Goal: Task Accomplishment & Management: Complete application form

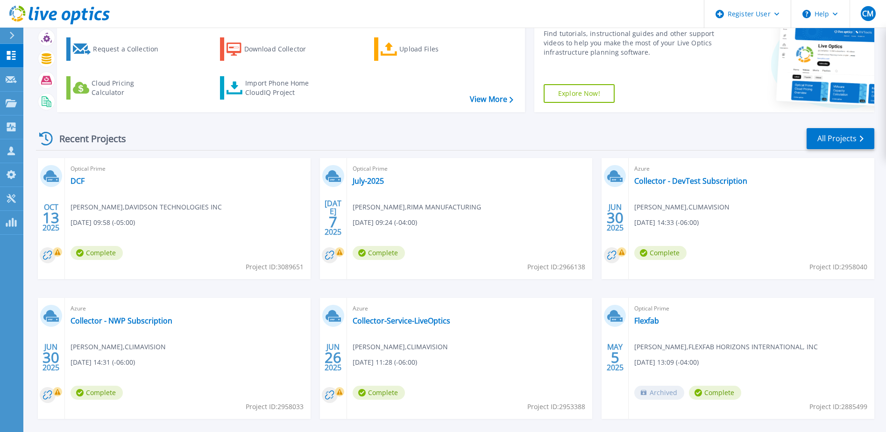
scroll to position [86, 0]
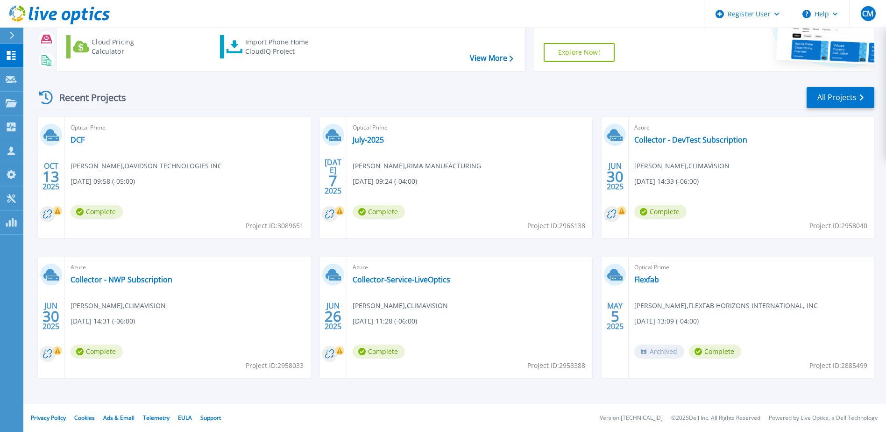
click at [78, 134] on div "Optical Prime DCF James Hashman , DAVIDSON TECHNOLOGIES INC 10/13/2025, 09:58 (…" at bounding box center [188, 177] width 246 height 121
click at [80, 142] on link "DCF" at bounding box center [78, 139] width 14 height 9
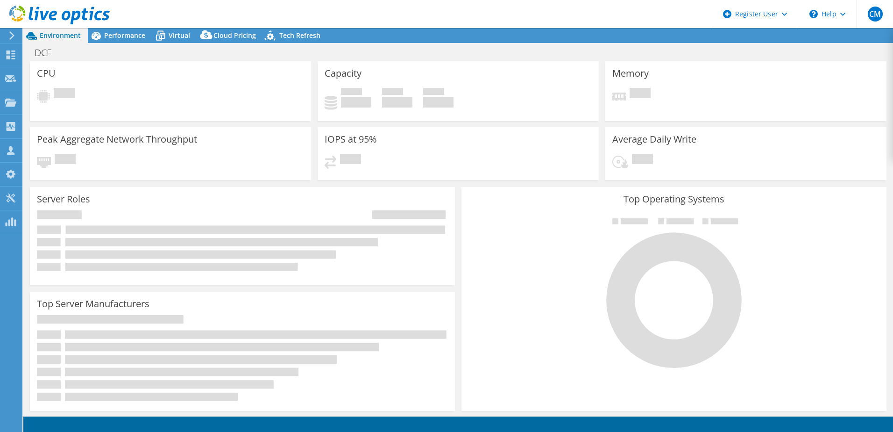
select select "USD"
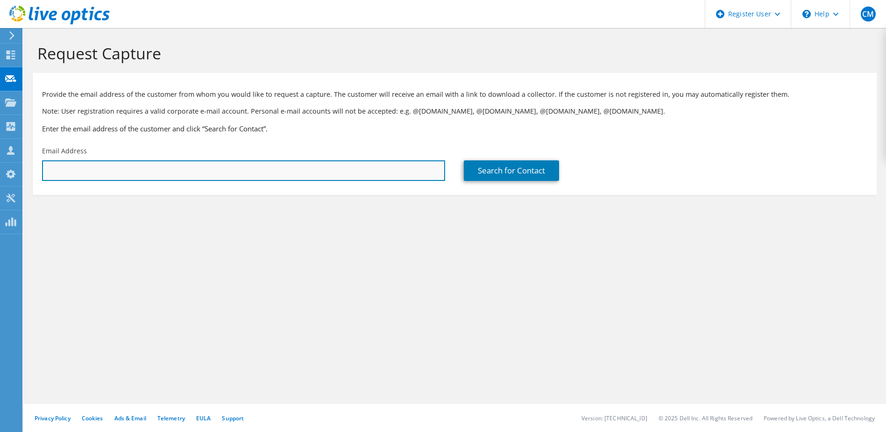
click at [121, 165] on input "text" at bounding box center [243, 170] width 403 height 21
paste input "[EMAIL_ADDRESS][DOMAIN_NAME]"
type input "[EMAIL_ADDRESS][DOMAIN_NAME]"
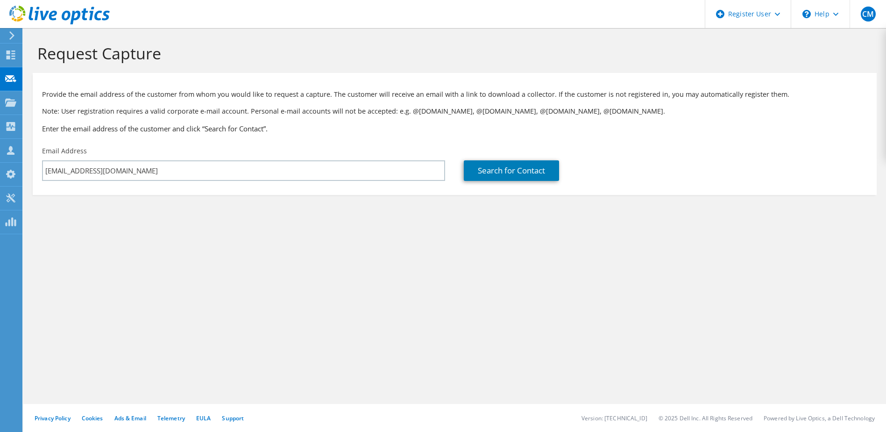
click at [339, 214] on section "Request Capture Provide the email address of the customer from whom you would l…" at bounding box center [454, 135] width 863 height 214
drag, startPoint x: 492, startPoint y: 197, endPoint x: 482, endPoint y: 179, distance: 20.8
click at [490, 195] on section "Request Capture Provide the email address of the customer from whom you would l…" at bounding box center [454, 135] width 863 height 214
click at [479, 173] on link "Search for Contact" at bounding box center [511, 170] width 95 height 21
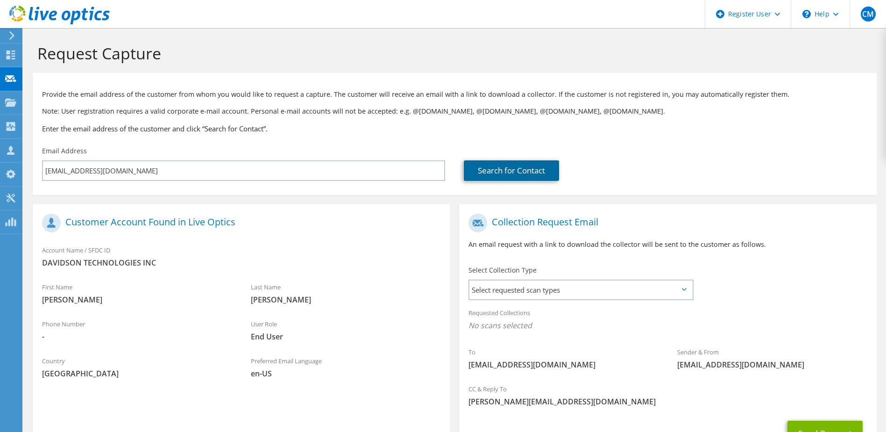
scroll to position [79, 0]
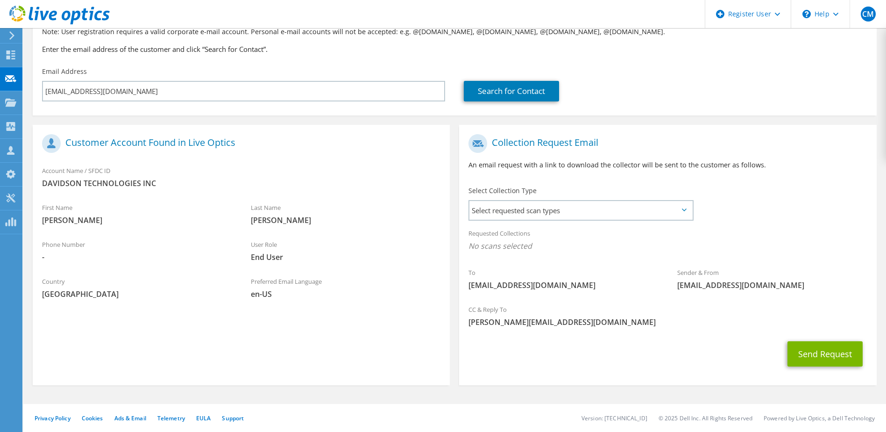
drag, startPoint x: 210, startPoint y: 269, endPoint x: 104, endPoint y: 258, distance: 107.0
click at [104, 258] on span "-" at bounding box center [137, 257] width 190 height 10
click at [524, 205] on span "Select requested scan types" at bounding box center [581, 210] width 222 height 19
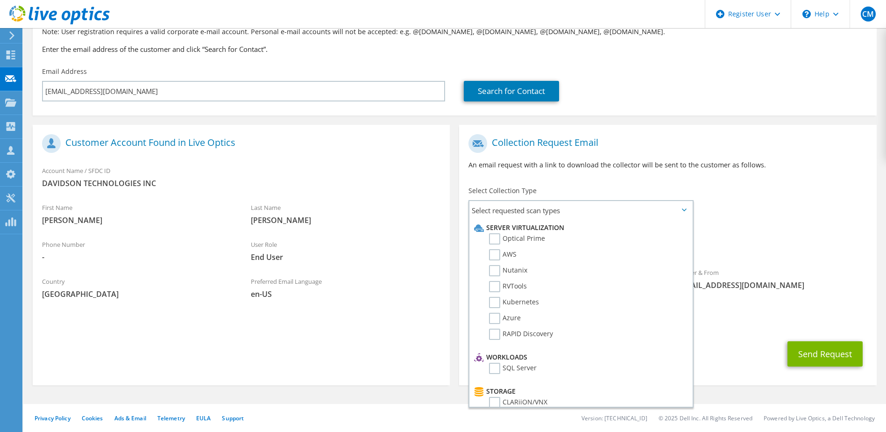
click at [822, 294] on div "Sender & From liveoptics@liveoptics.com" at bounding box center [772, 279] width 209 height 32
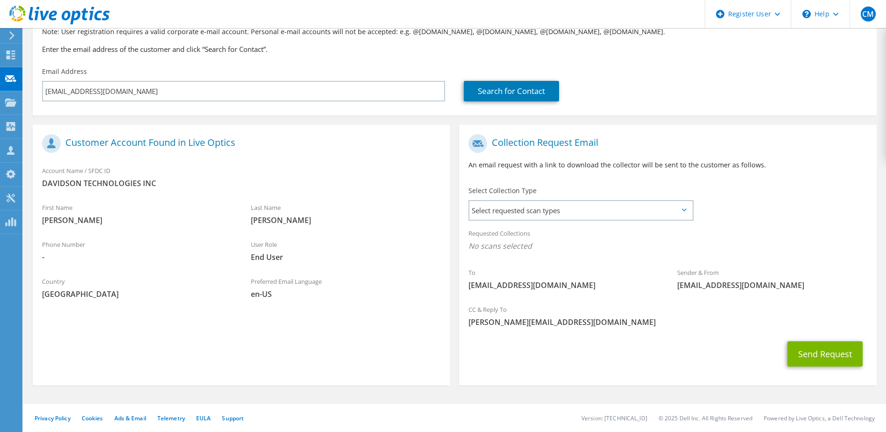
scroll to position [0, 0]
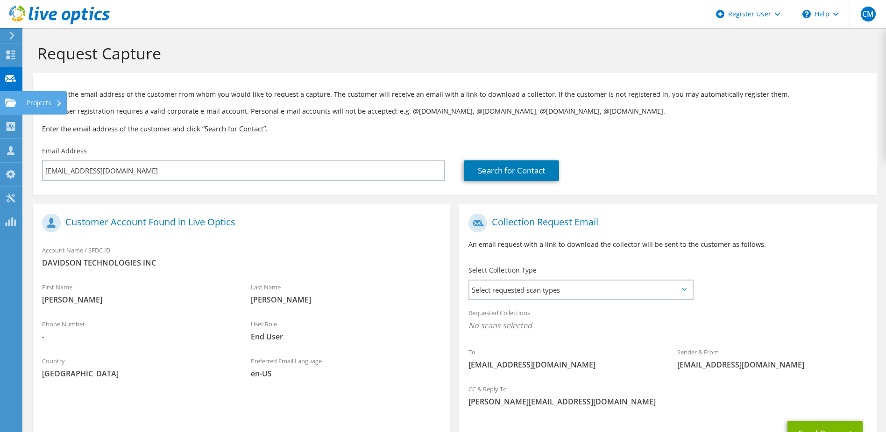
click at [13, 102] on use at bounding box center [10, 102] width 11 height 8
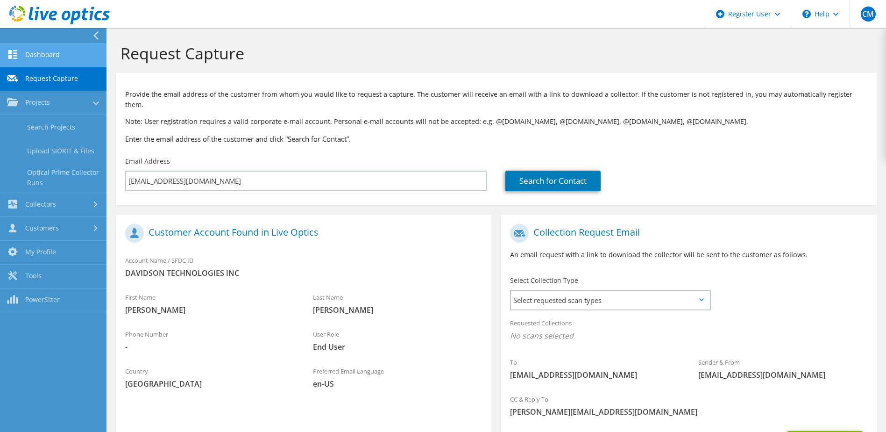
click at [40, 49] on link "Dashboard" at bounding box center [53, 55] width 107 height 24
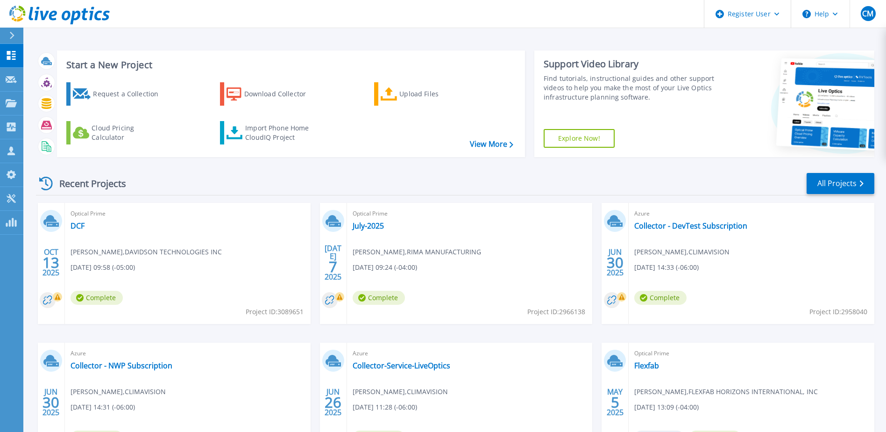
click at [86, 228] on div "Optical Prime DCF [PERSON_NAME] , [PERSON_NAME] TECHNOLOGIES INC [DATE] 09:58 (…" at bounding box center [188, 263] width 246 height 121
click at [74, 226] on link "DCF" at bounding box center [78, 225] width 14 height 9
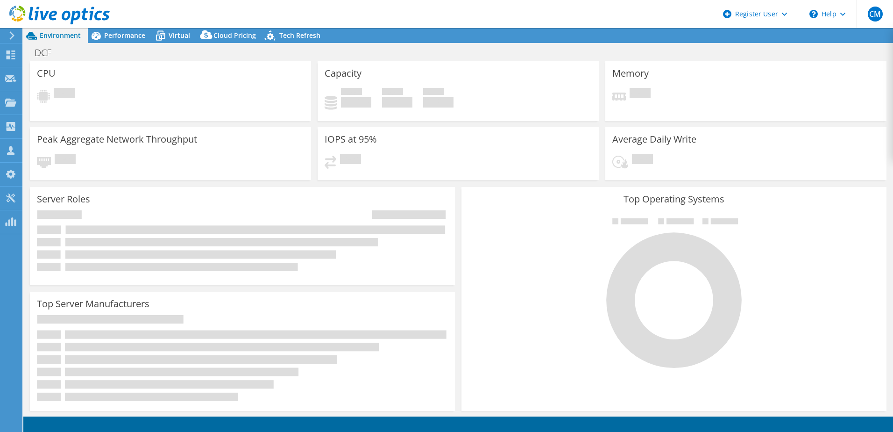
select select "USD"
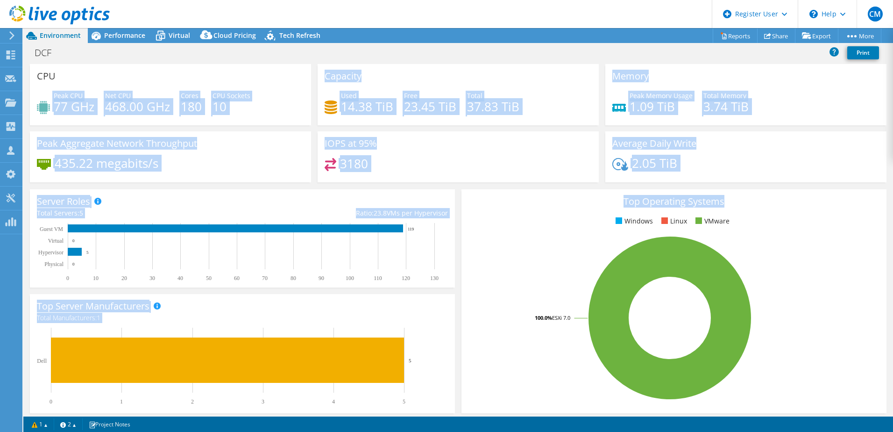
drag, startPoint x: 50, startPoint y: 87, endPoint x: 870, endPoint y: 188, distance: 825.6
click at [870, 188] on section "CPU Peak CPU 77 GHz Net CPU 468.00 GHz Cores 180 CPU Sockets 10 Capacity Used 1…" at bounding box center [458, 336] width 870 height 544
click at [349, 155] on div "IOPS at 95% 3180" at bounding box center [458, 156] width 281 height 51
